Goal: Task Accomplishment & Management: Manage account settings

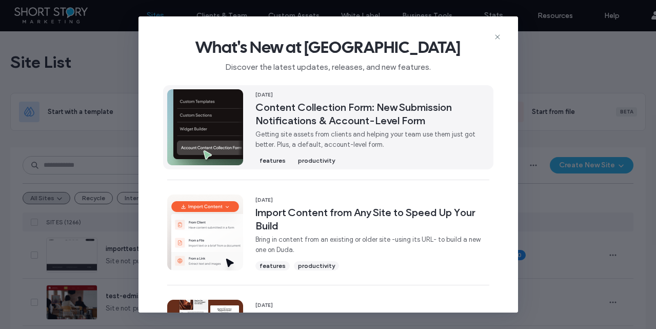
click at [302, 110] on span "Content Collection Form: New Submission Notifications & Account-Level Form" at bounding box center [372, 113] width 234 height 27
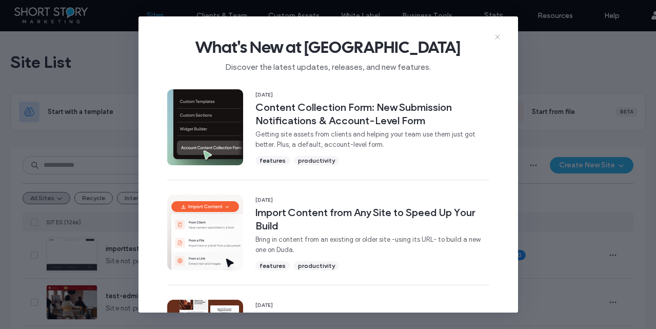
click at [498, 34] on icon at bounding box center [497, 37] width 8 height 8
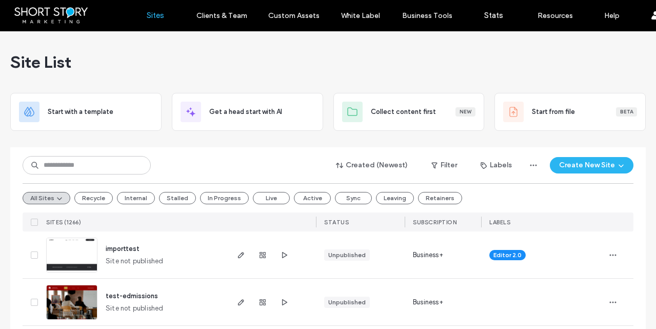
click at [404, 49] on div "Site List" at bounding box center [327, 62] width 635 height 62
click at [63, 162] on input at bounding box center [87, 165] width 128 height 18
type input "****"
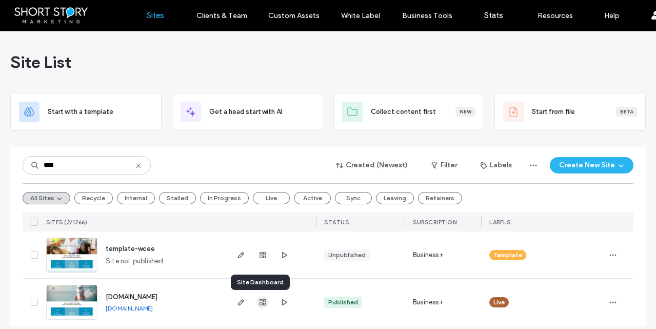
click at [259, 304] on use "button" at bounding box center [262, 302] width 6 height 6
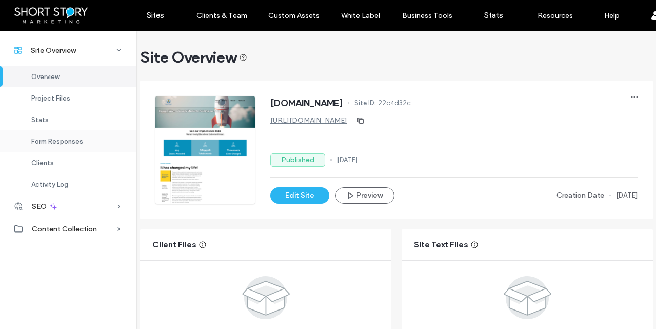
click at [49, 137] on span "Form Responses" at bounding box center [57, 141] width 52 height 8
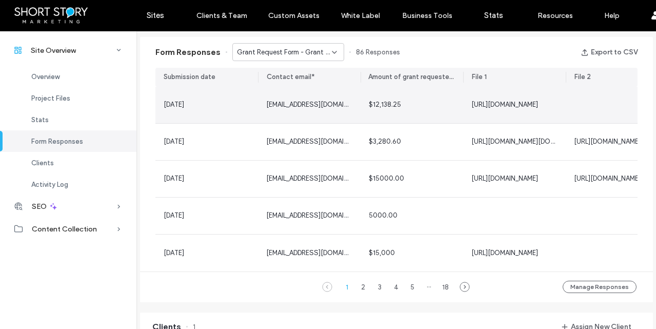
scroll to position [653, 0]
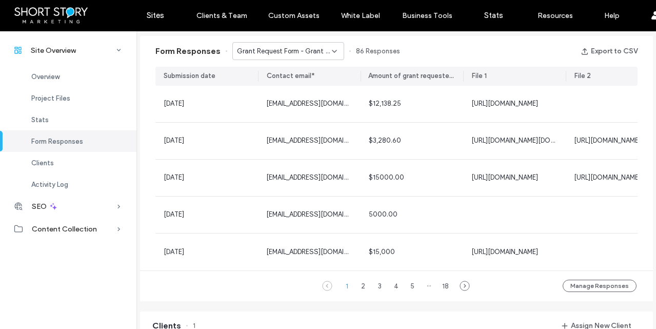
click at [310, 49] on span "Grant Request Form - Grant Application page" at bounding box center [284, 51] width 95 height 10
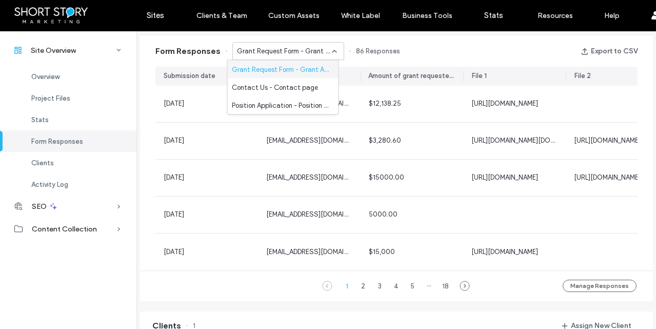
click at [457, 49] on div "Form Responses Grant Request Form - Grant Application page 86 Responses Export …" at bounding box center [396, 51] width 513 height 31
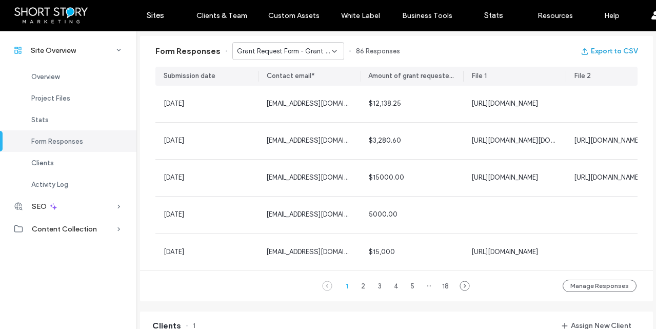
click at [609, 51] on button "Export to CSV" at bounding box center [608, 51] width 57 height 16
